Goal: Information Seeking & Learning: Learn about a topic

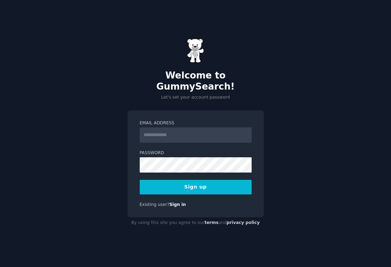
click at [179, 134] on input "Email Address" at bounding box center [196, 135] width 112 height 15
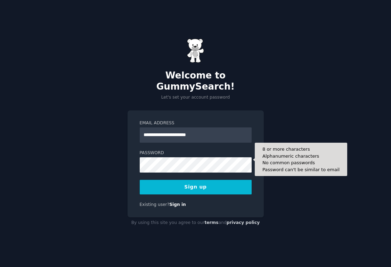
type input "**********"
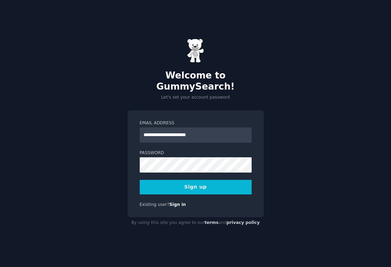
click at [180, 180] on button "Sign up" at bounding box center [196, 187] width 112 height 15
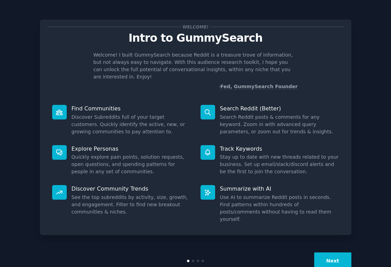
click at [335, 253] on button "Next" at bounding box center [332, 261] width 37 height 17
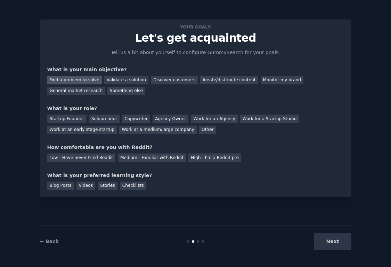
click at [85, 79] on div "Find a problem to solve" at bounding box center [74, 80] width 55 height 9
click at [85, 89] on div "General market research" at bounding box center [76, 91] width 58 height 9
click at [175, 80] on div "Discover customers" at bounding box center [174, 80] width 47 height 9
click at [93, 79] on div "Find a problem to solve" at bounding box center [74, 80] width 55 height 9
click at [92, 90] on div "General market research" at bounding box center [76, 91] width 58 height 9
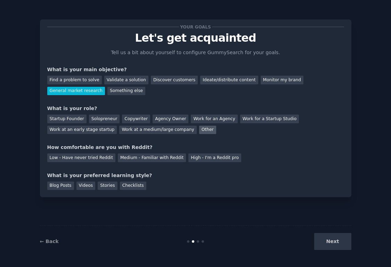
click at [199, 129] on div "Other" at bounding box center [207, 130] width 17 height 9
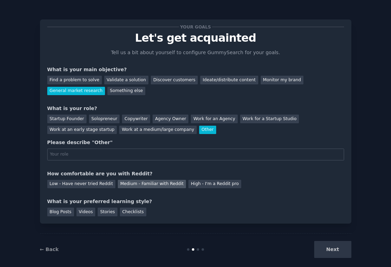
click at [139, 187] on div "Medium - Familiar with Reddit" at bounding box center [152, 184] width 68 height 9
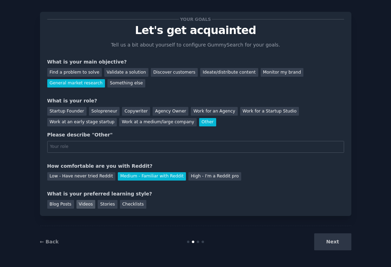
click at [88, 203] on div "Videos" at bounding box center [85, 204] width 19 height 9
click at [334, 237] on div "Next" at bounding box center [300, 242] width 104 height 17
click at [333, 241] on div "Next" at bounding box center [300, 242] width 104 height 17
click at [332, 243] on div "Next" at bounding box center [300, 242] width 104 height 17
click at [100, 124] on div "Work at an early stage startup" at bounding box center [82, 122] width 70 height 9
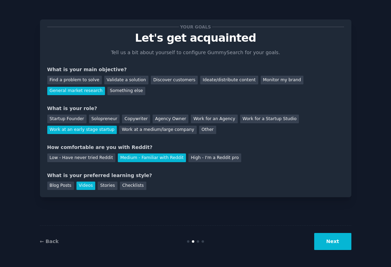
scroll to position [0, 0]
click at [328, 246] on button "Next" at bounding box center [332, 241] width 37 height 17
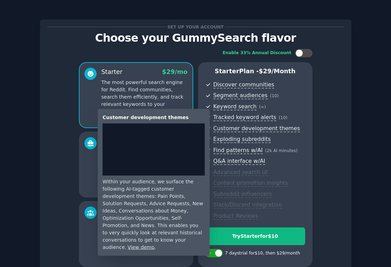
scroll to position [66, 0]
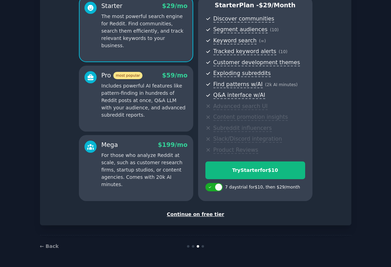
click at [206, 214] on div "Continue on free tier" at bounding box center [195, 214] width 297 height 7
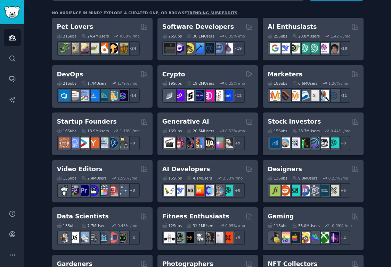
scroll to position [121, 0]
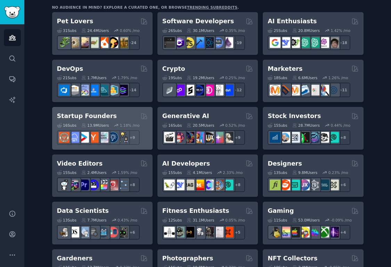
click at [95, 118] on h2 "Startup Founders" at bounding box center [87, 116] width 60 height 9
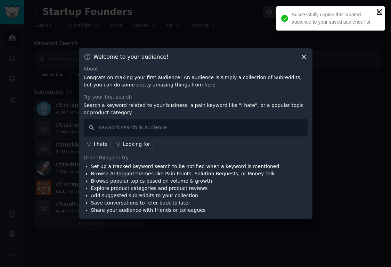
click at [378, 14] on icon "close" at bounding box center [379, 12] width 5 height 6
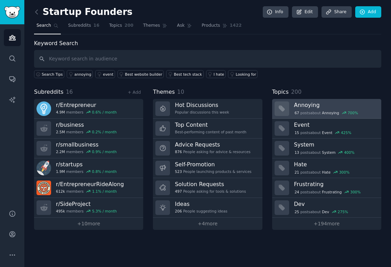
click at [306, 109] on div "67 post s about Annoying 700 %" at bounding box center [335, 112] width 82 height 7
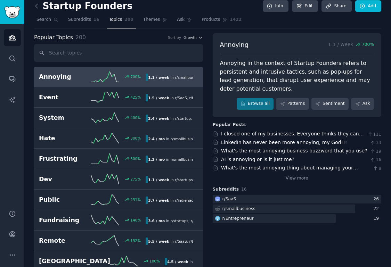
scroll to position [7, 0]
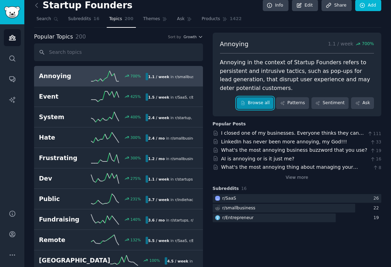
click at [258, 105] on link "Browse all" at bounding box center [255, 103] width 37 height 12
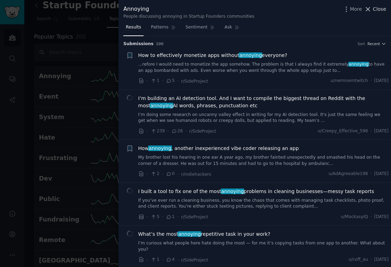
click at [377, 7] on span "Close" at bounding box center [379, 9] width 13 height 7
